Goal: Task Accomplishment & Management: Complete application form

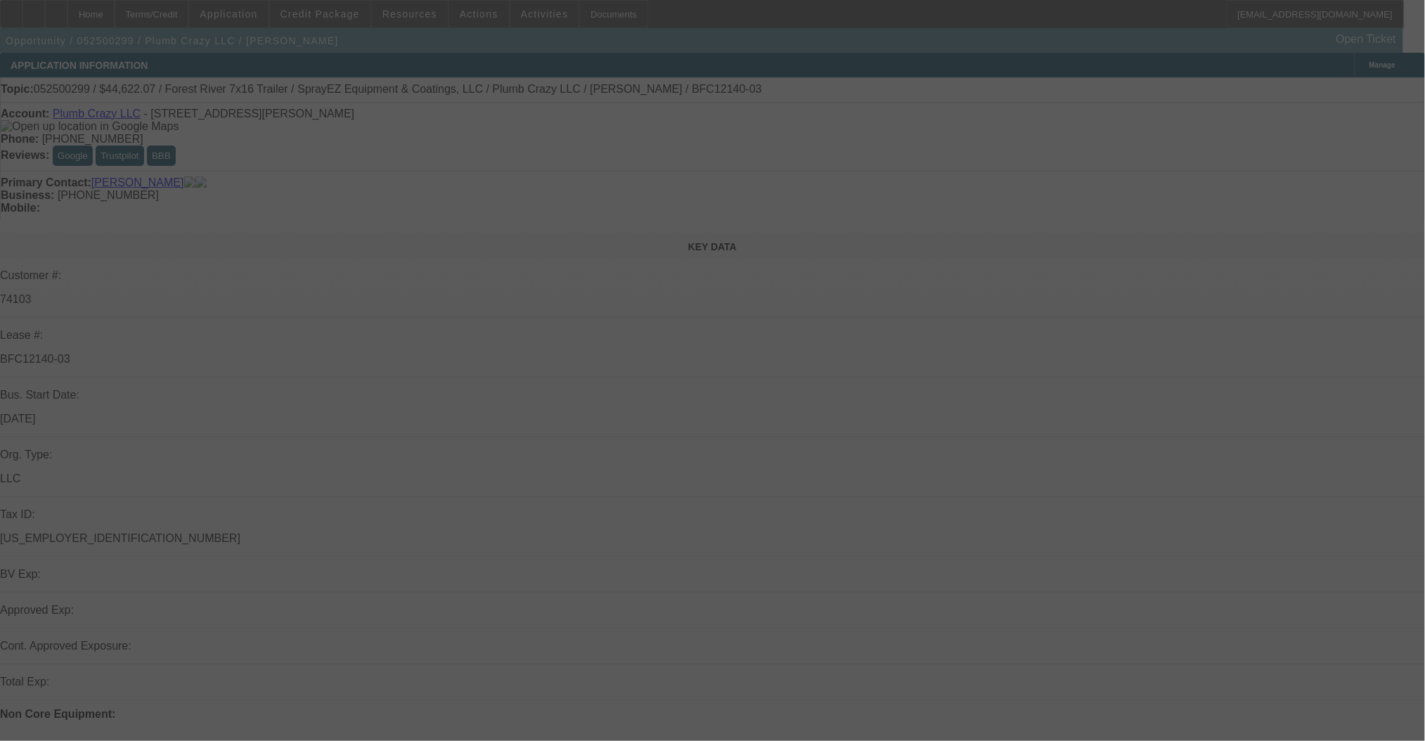
click at [1130, 298] on div at bounding box center [712, 370] width 1425 height 741
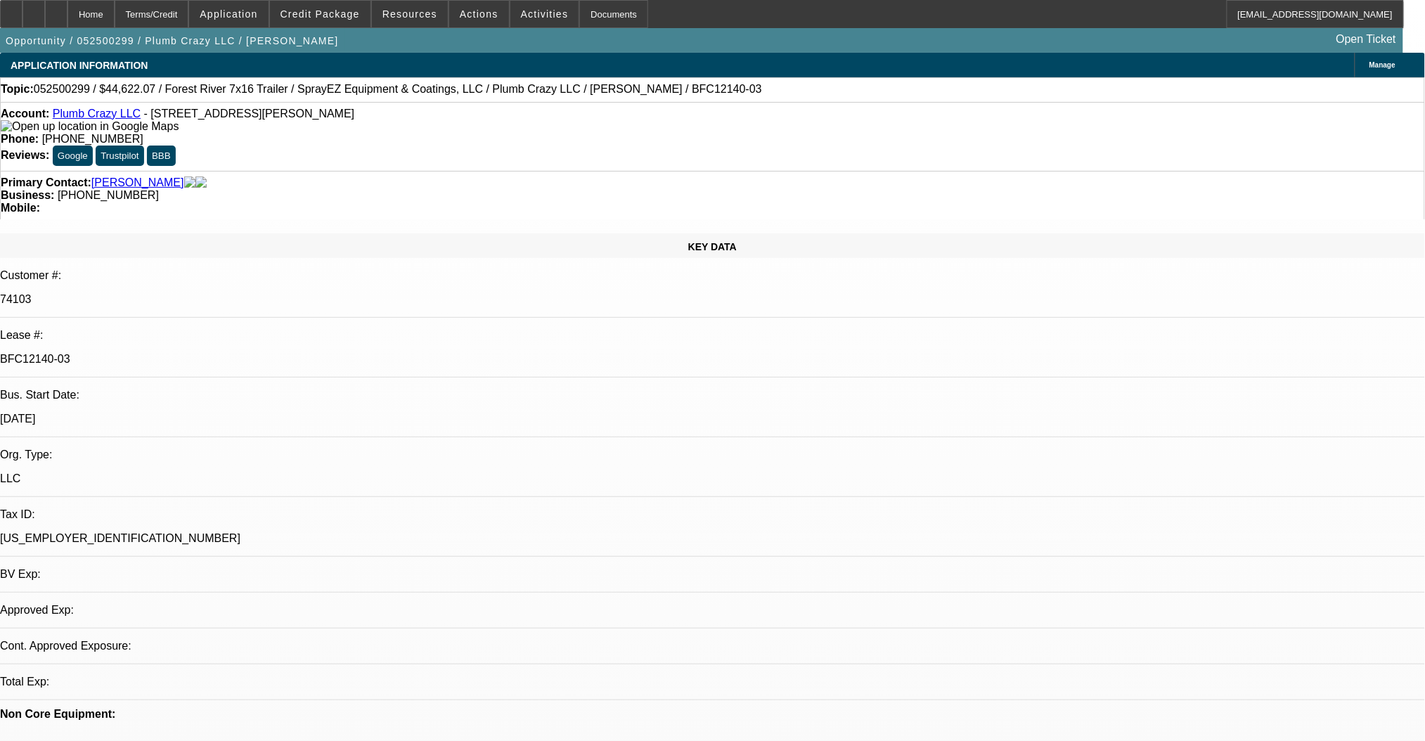
select select "0"
select select "6"
select select "0"
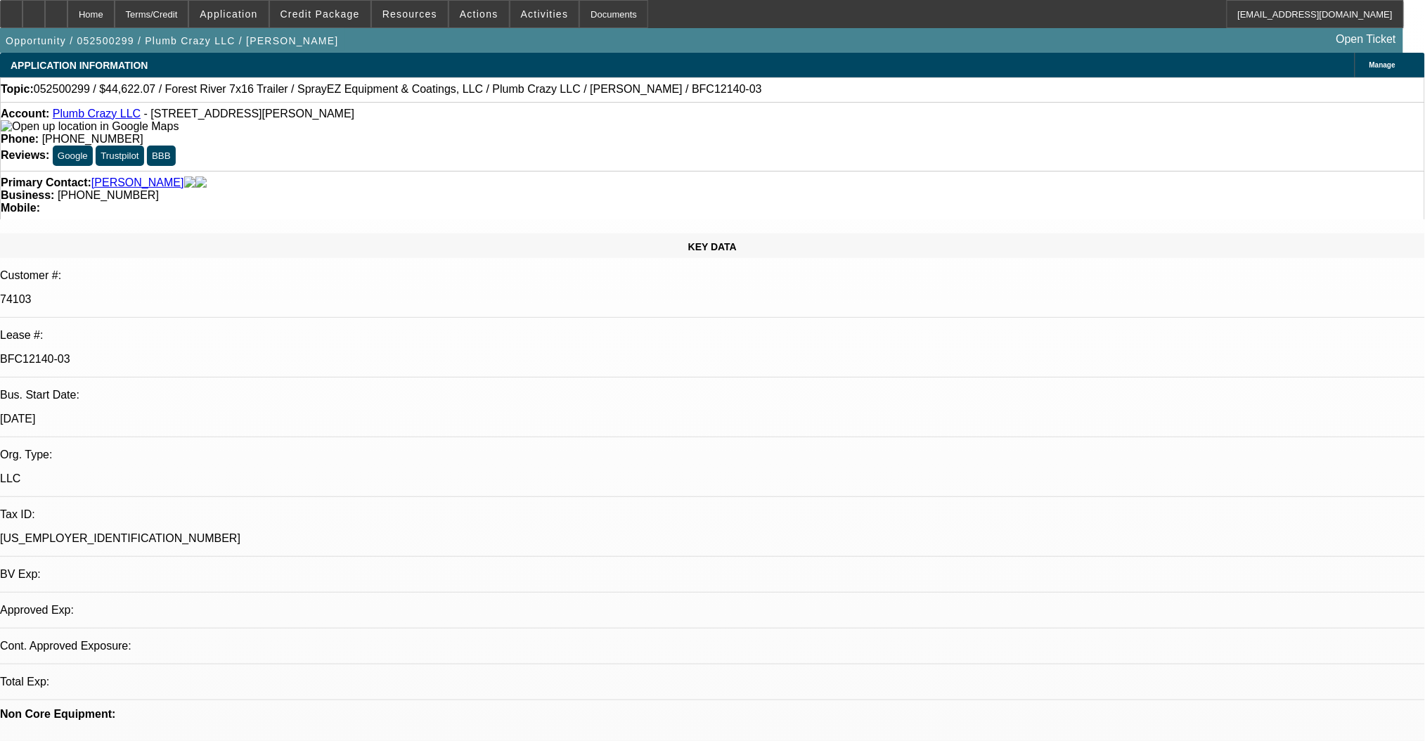
select select "0"
select select "6"
select select "0"
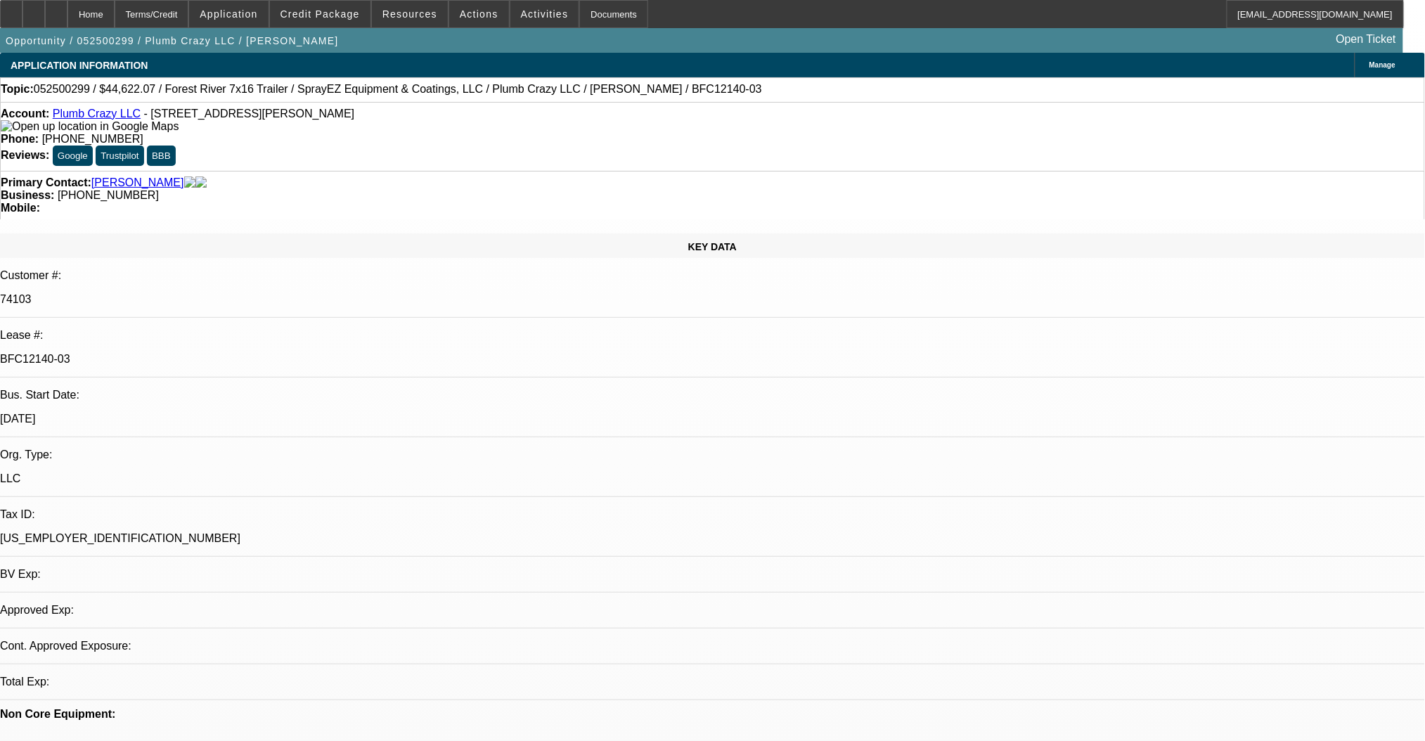
select select "0"
select select "6"
select select "0"
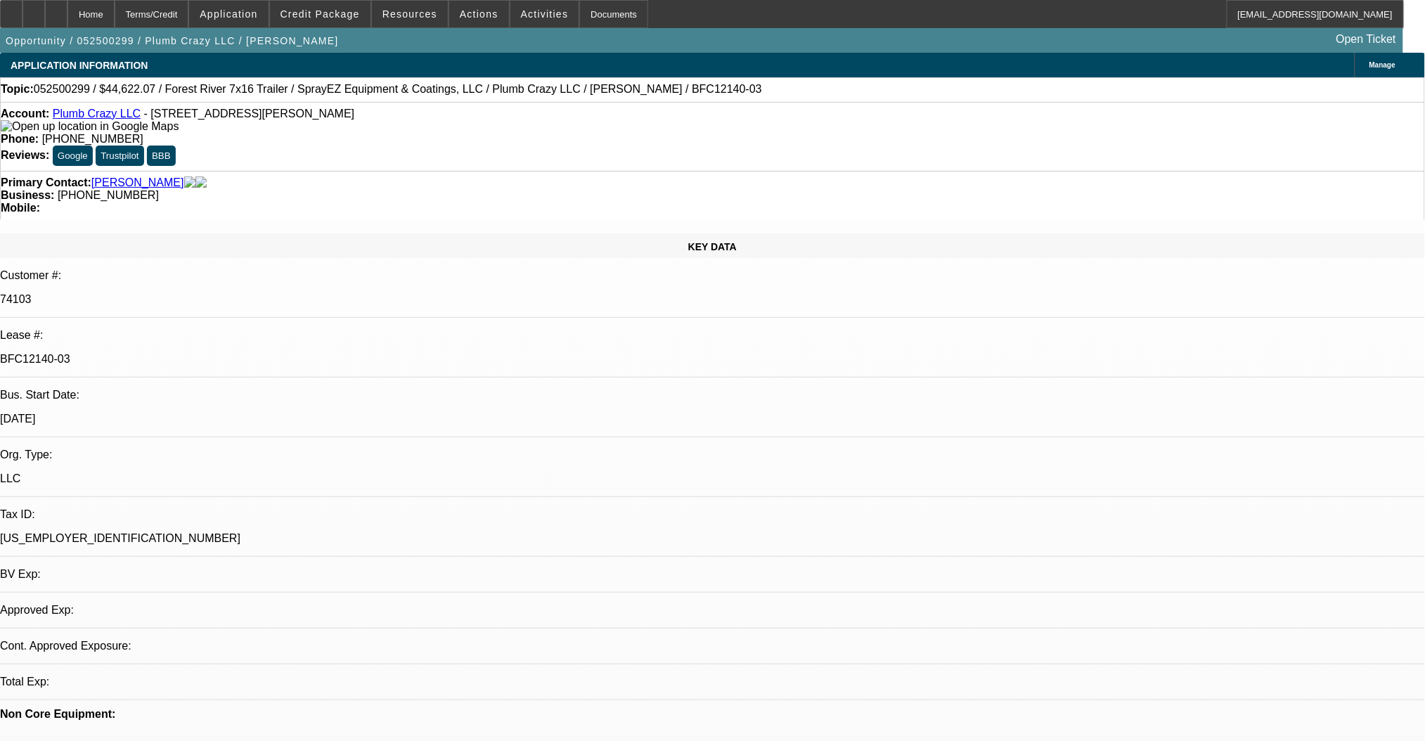
select select "6"
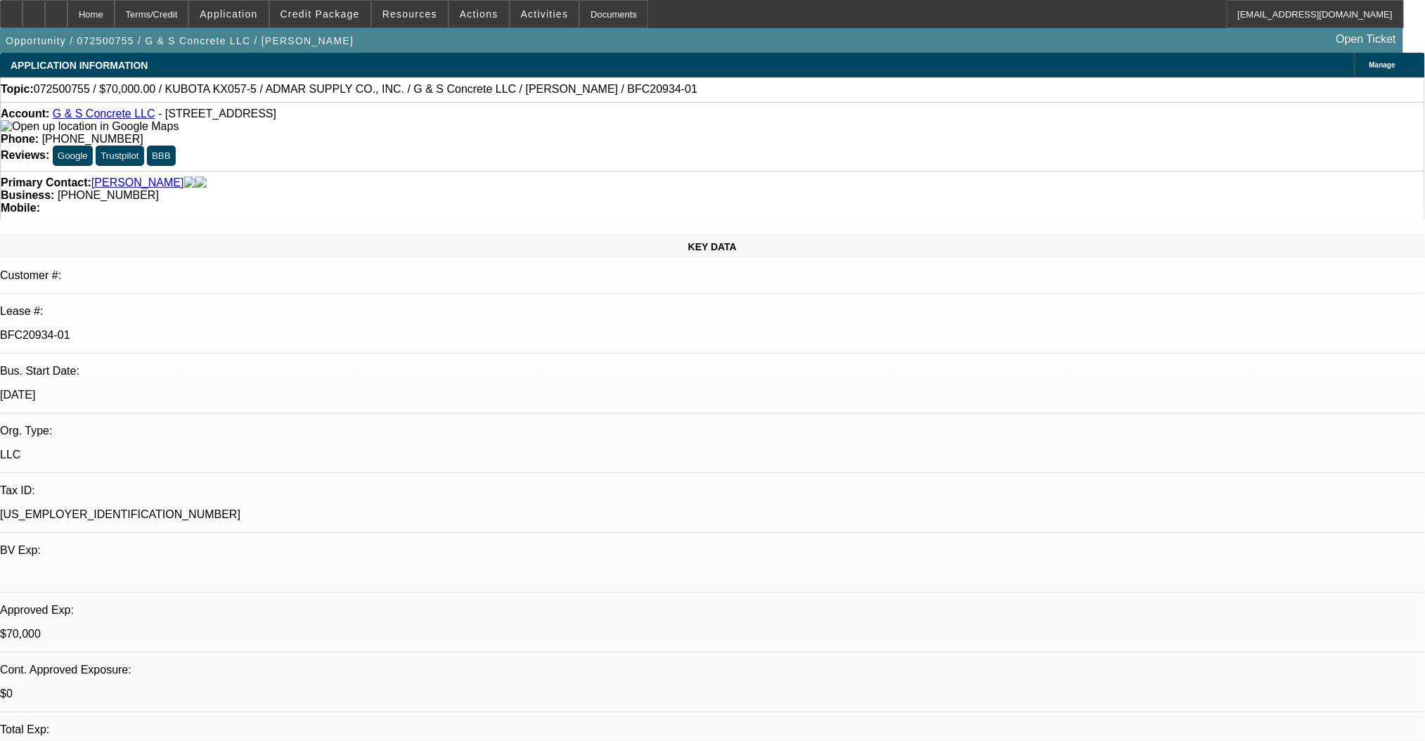
select select "0"
select select "2"
select select "0"
select select "6"
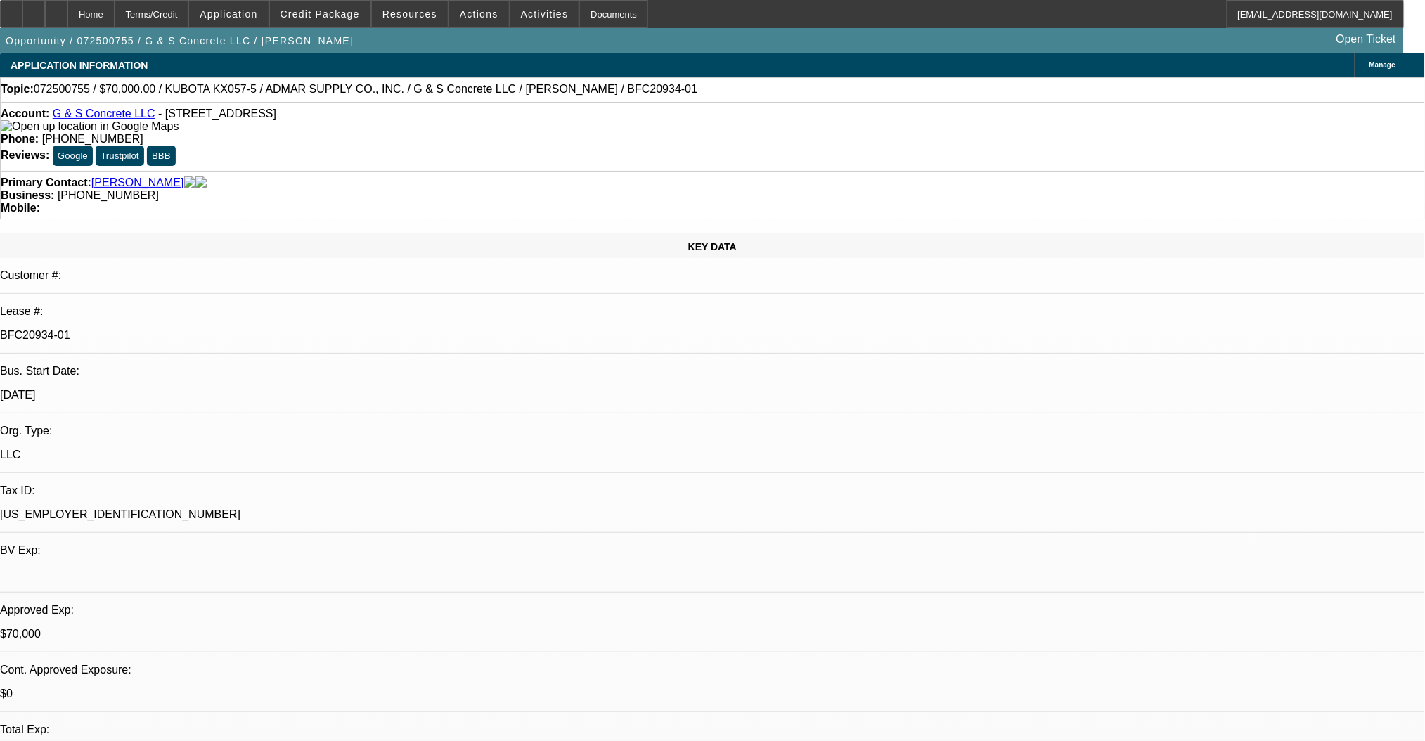
select select "0"
select select "2"
select select "0"
select select "6"
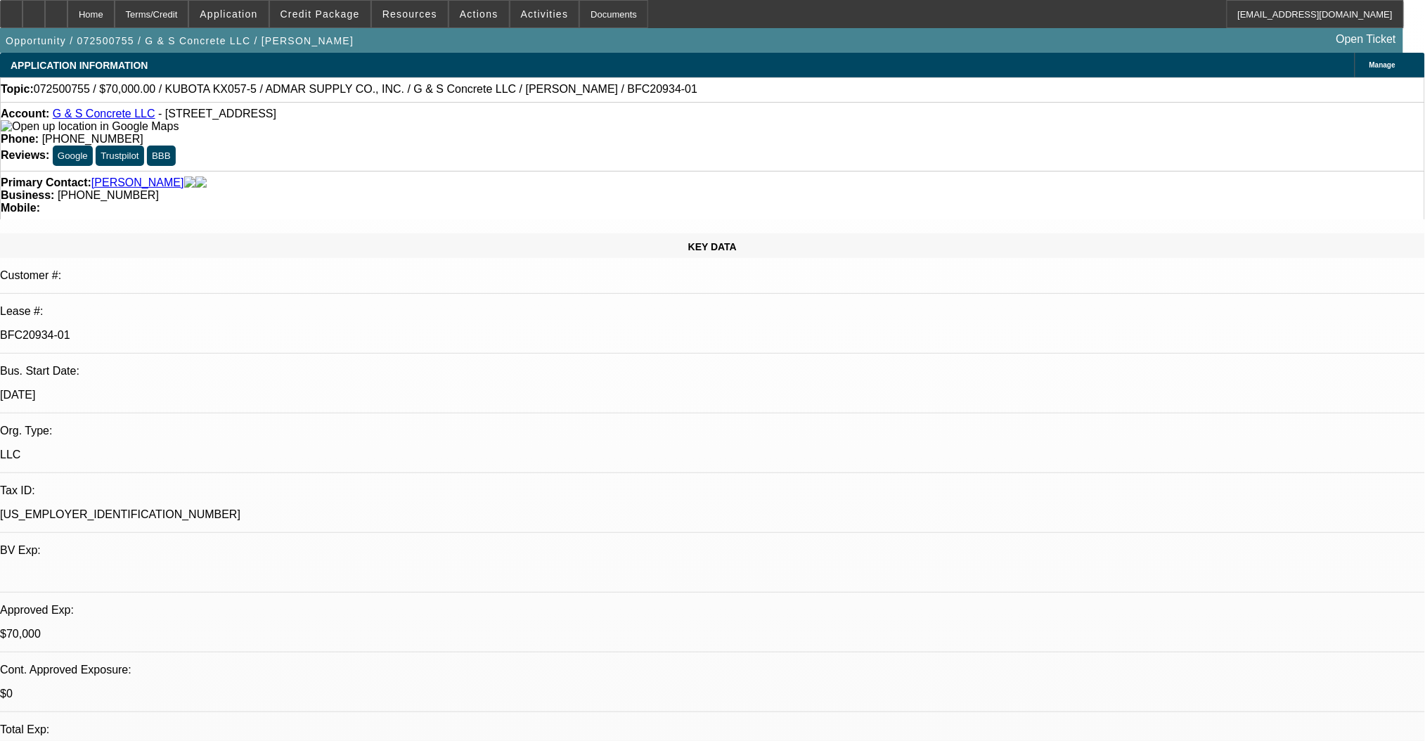
select select "0"
select select "2"
select select "0"
select select "6"
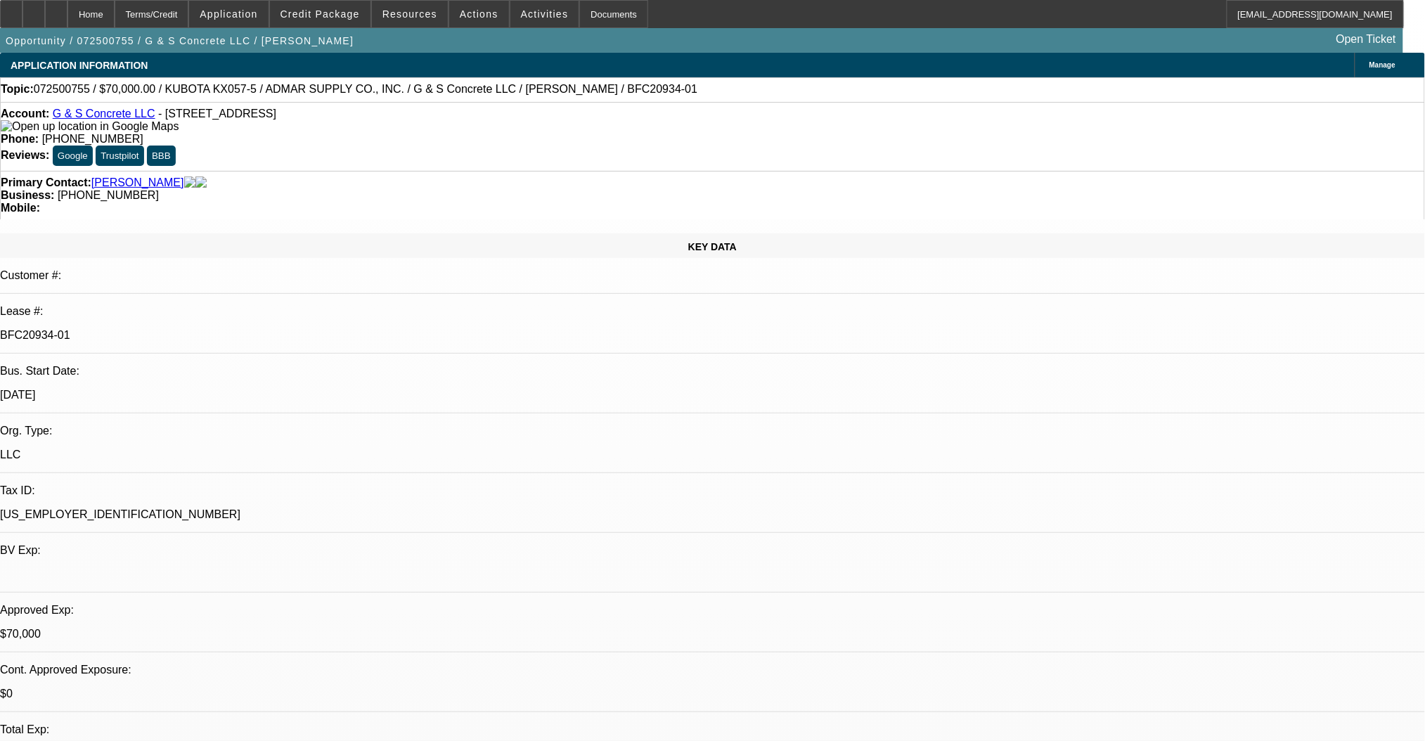
select select "0"
select select "2"
select select "0"
select select "6"
